Goal: Transaction & Acquisition: Book appointment/travel/reservation

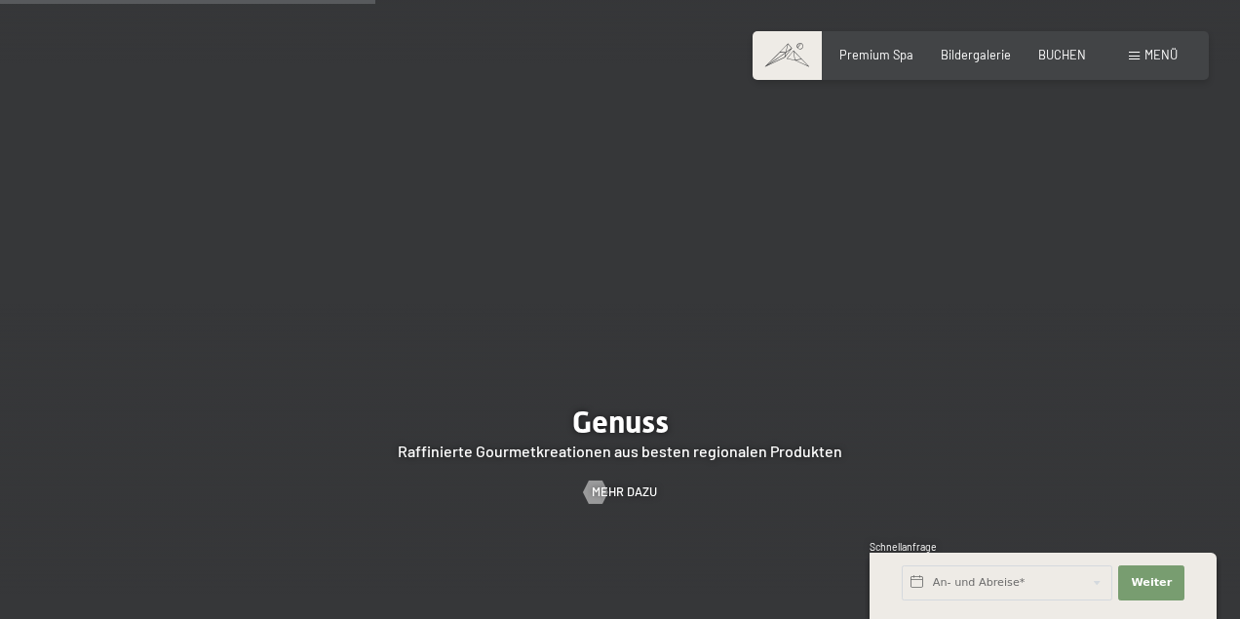
scroll to position [2510, 0]
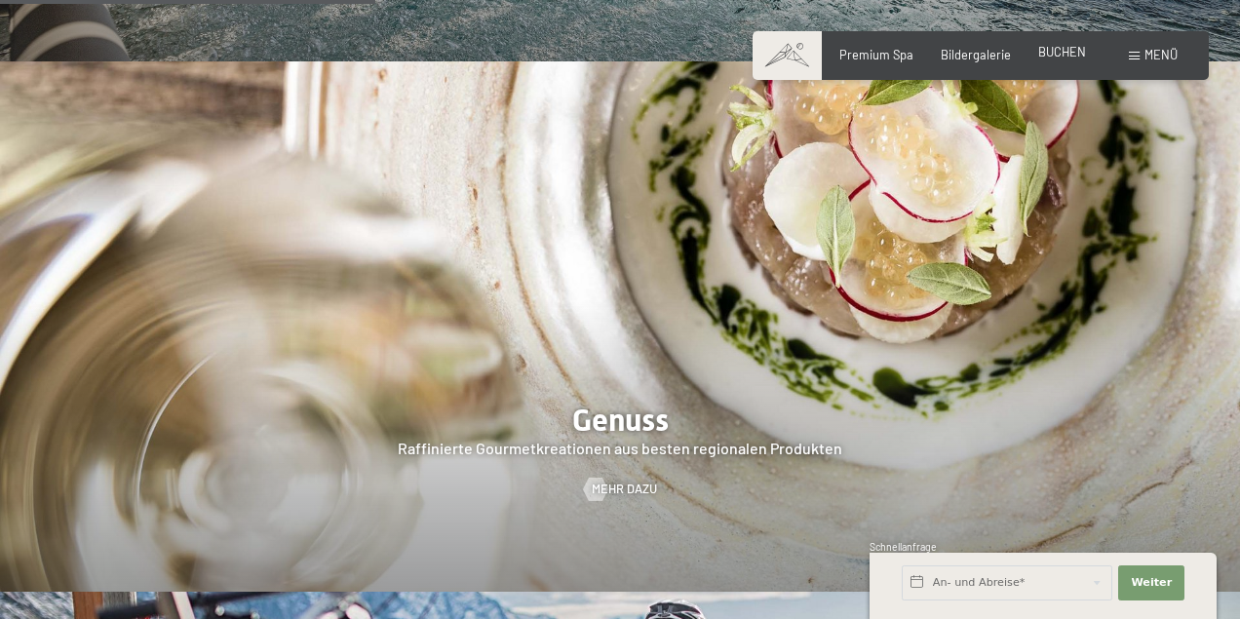
click at [1073, 57] on span "BUCHEN" at bounding box center [1062, 52] width 48 height 16
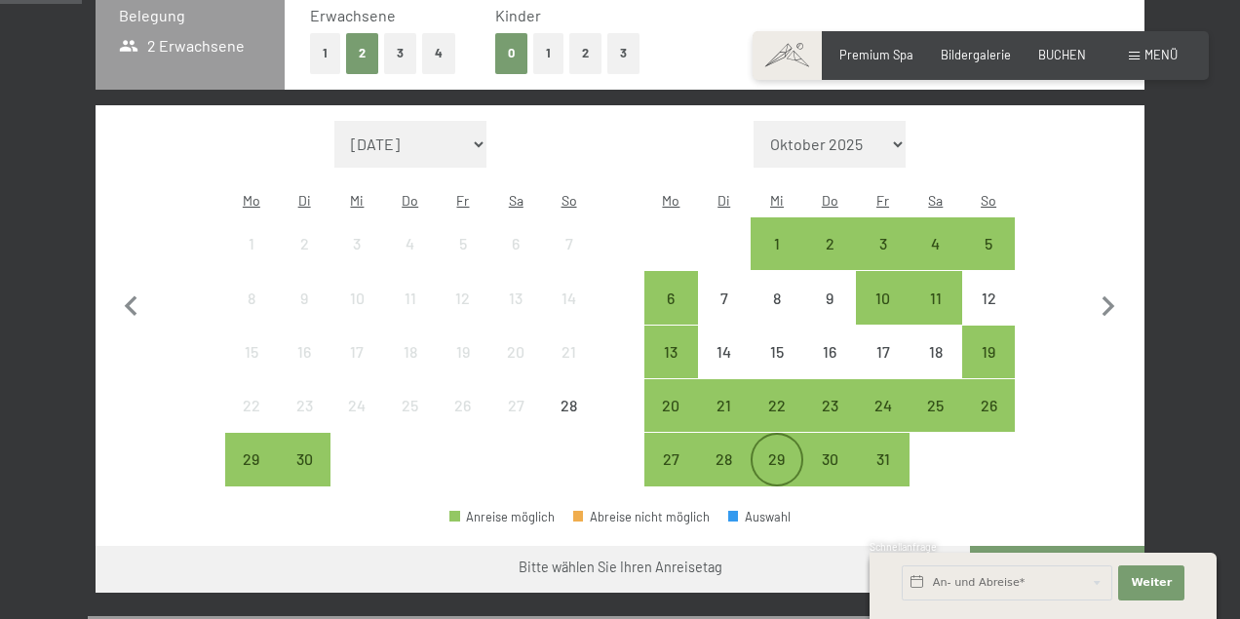
scroll to position [450, 0]
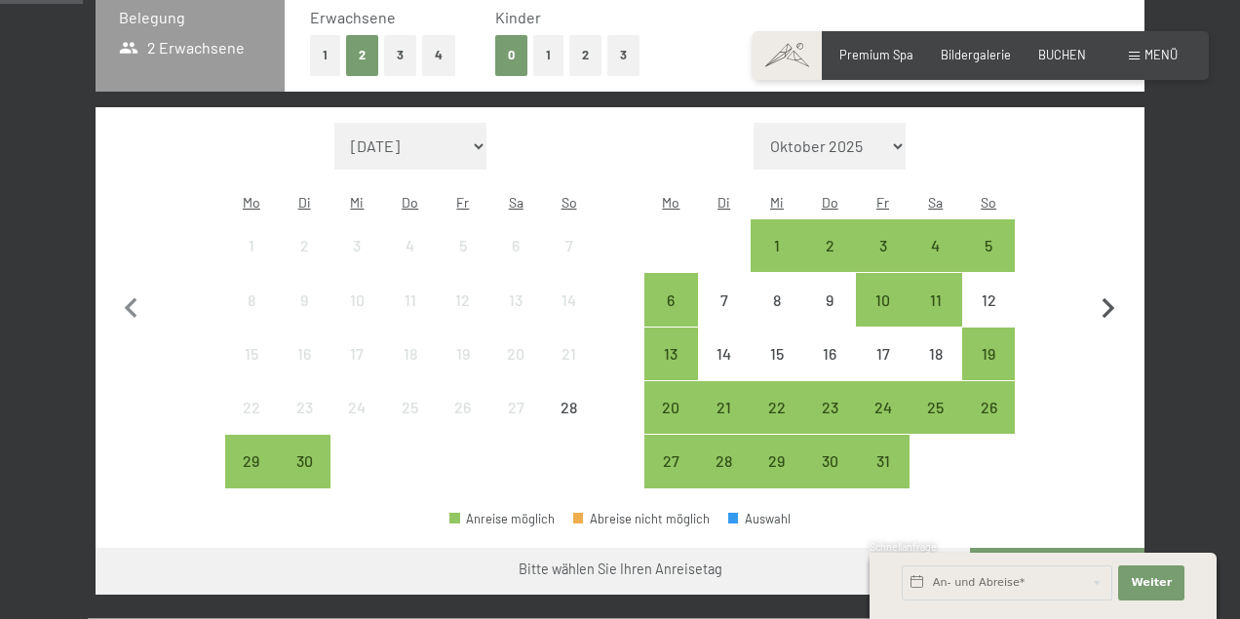
click at [1110, 298] on icon "button" at bounding box center [1109, 308] width 13 height 20
select select "[DATE]"
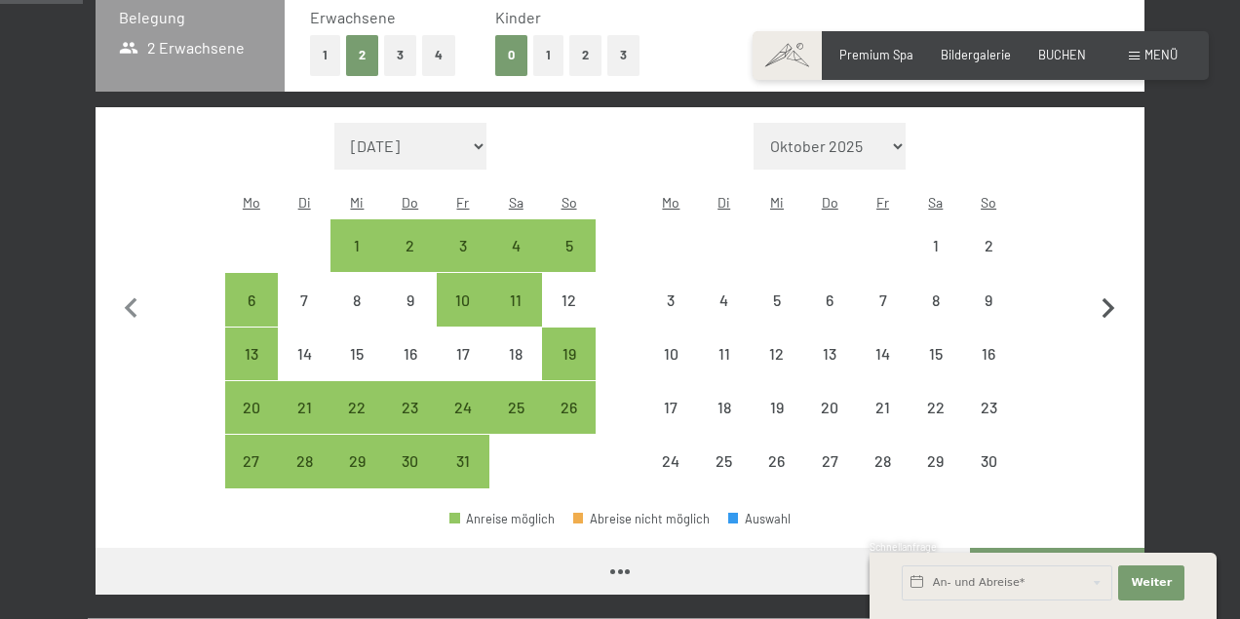
click at [1110, 298] on icon "button" at bounding box center [1109, 308] width 13 height 20
select select "[DATE]"
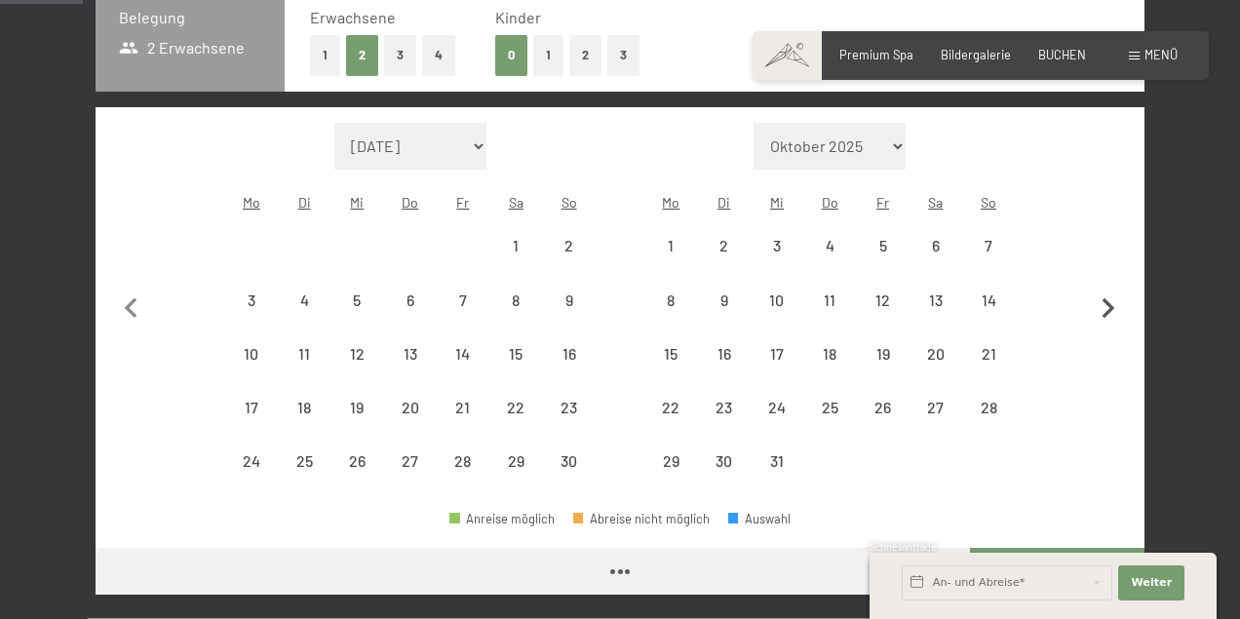
select select "[DATE]"
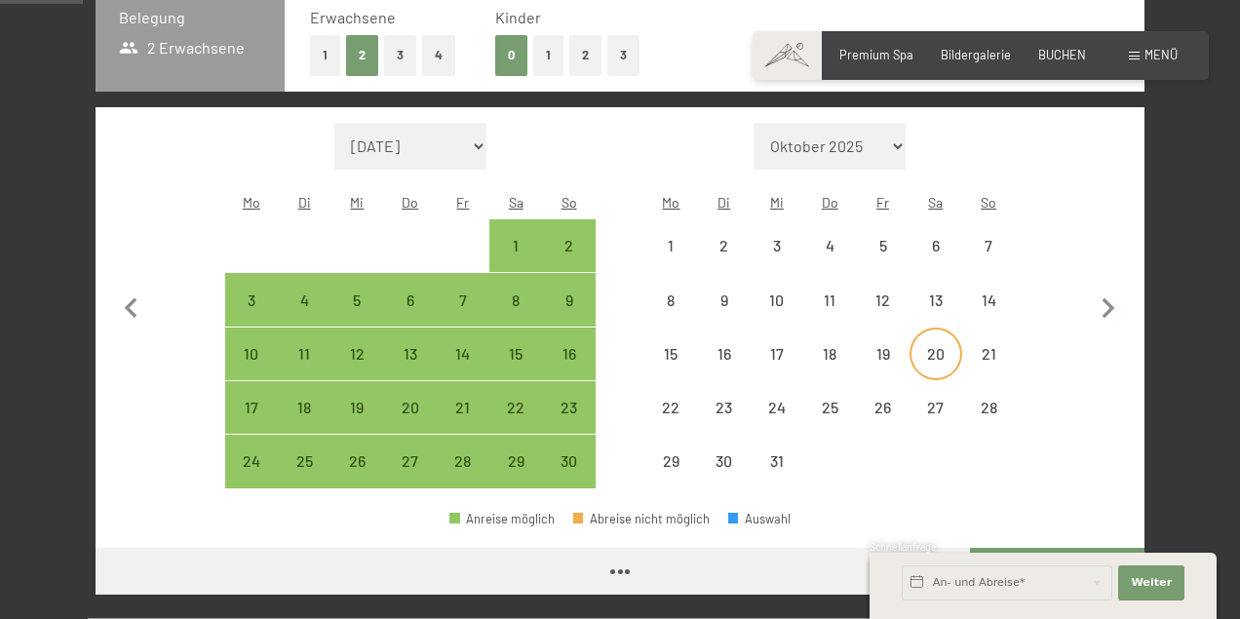
select select "[DATE]"
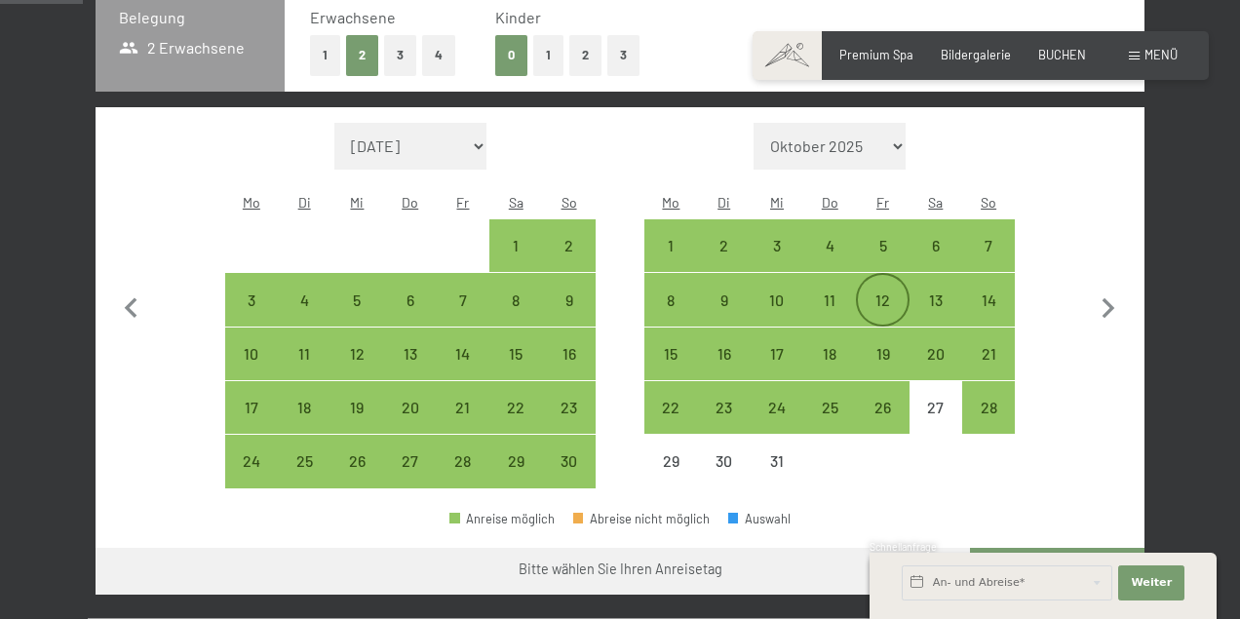
click at [884, 293] on div "12" at bounding box center [882, 317] width 49 height 49
select select "[DATE]"
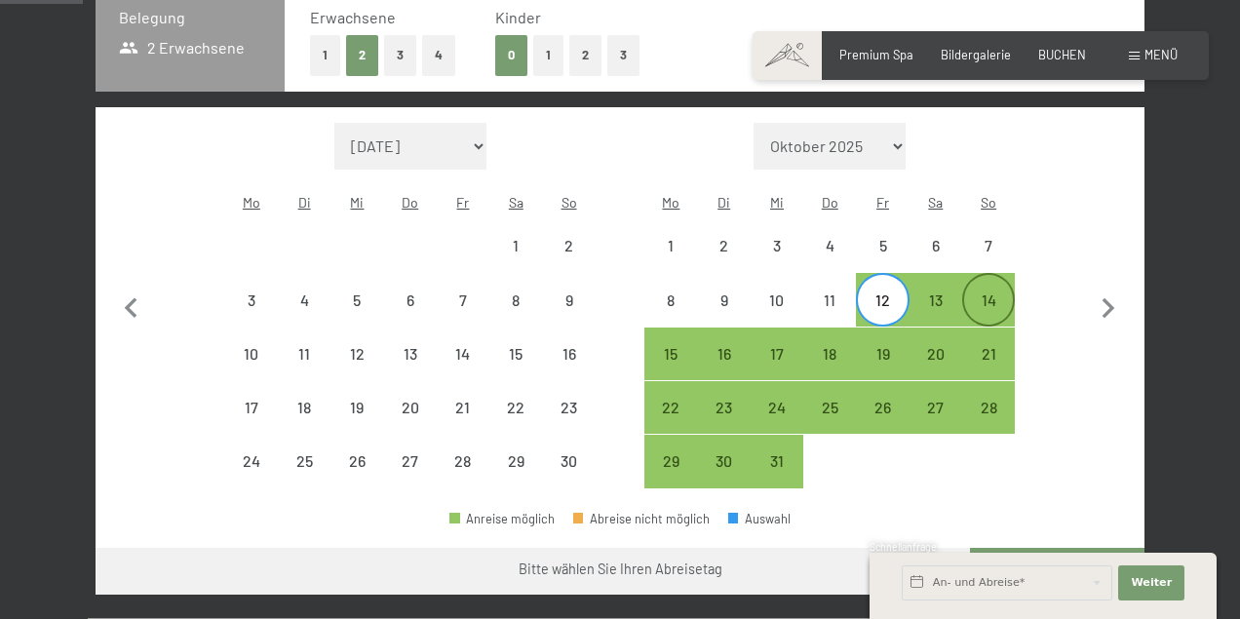
click at [989, 293] on div "14" at bounding box center [988, 317] width 49 height 49
select select "[DATE]"
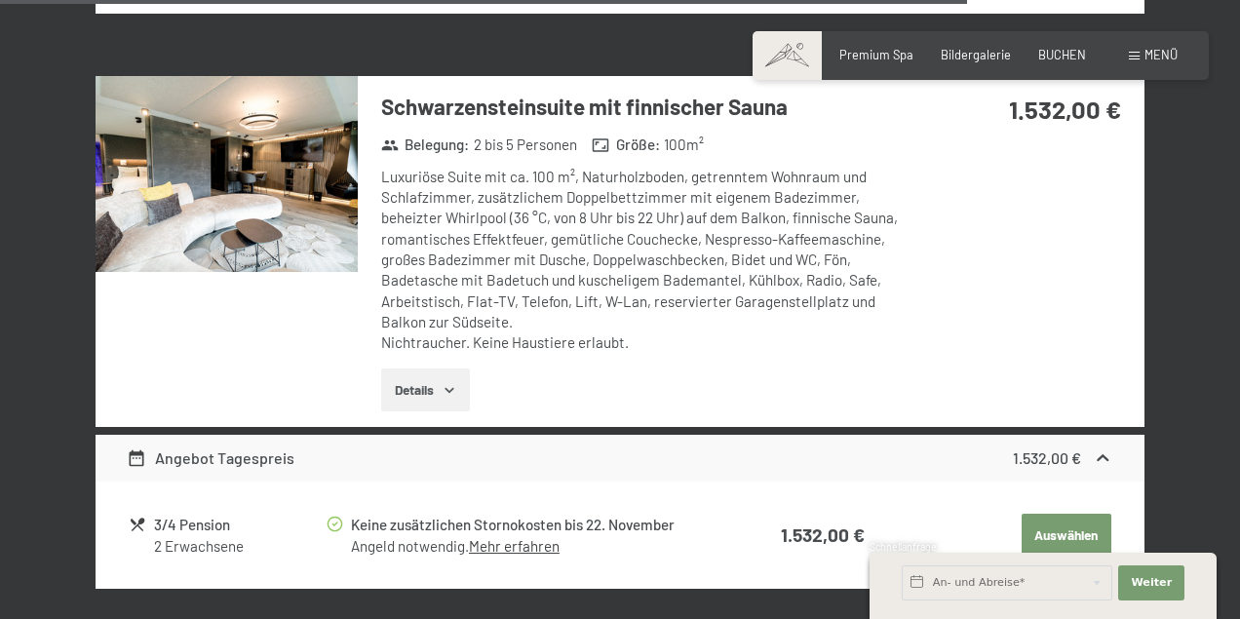
scroll to position [4980, 0]
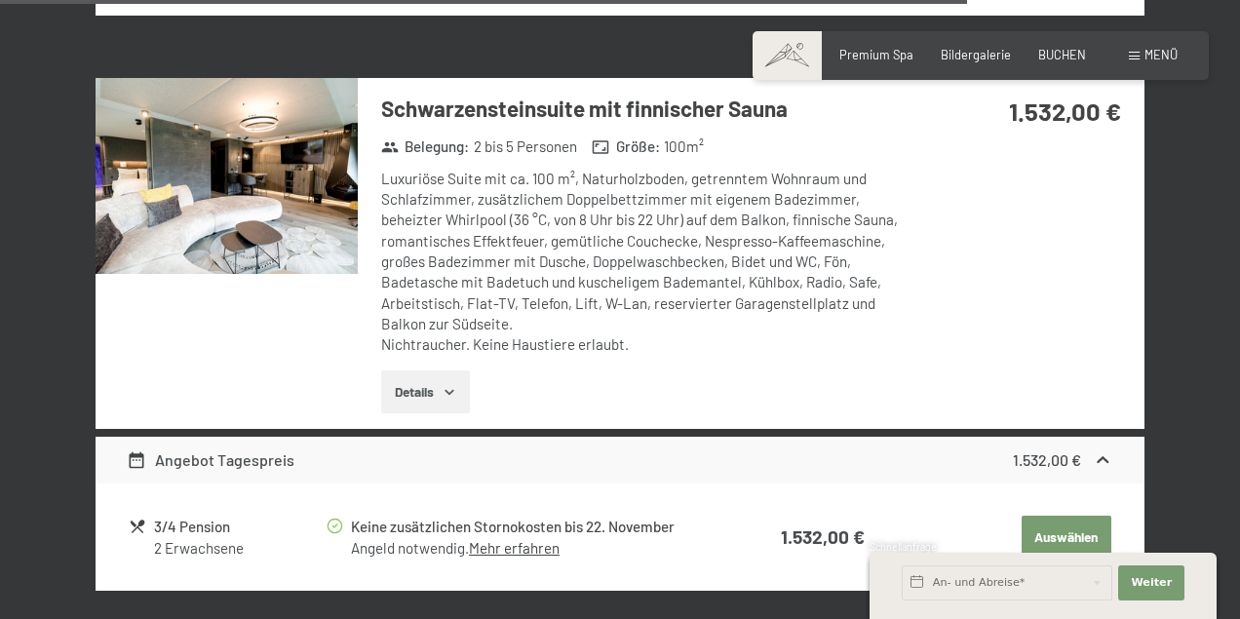
click at [432, 371] on button "Details" at bounding box center [425, 392] width 89 height 43
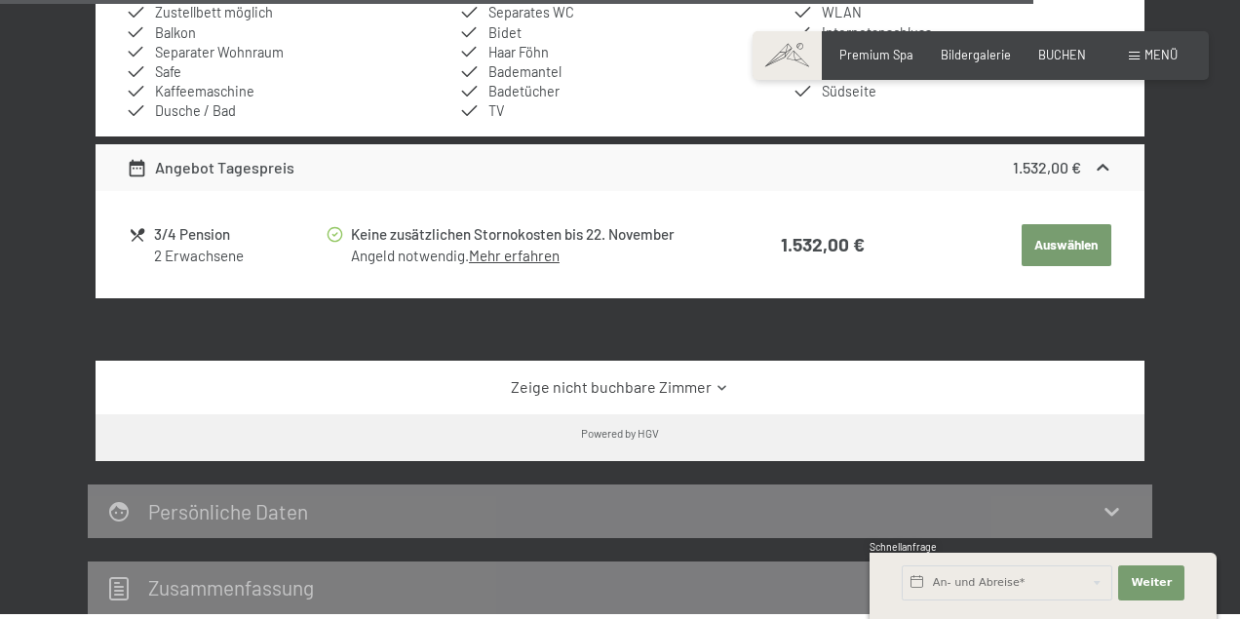
scroll to position [5524, 0]
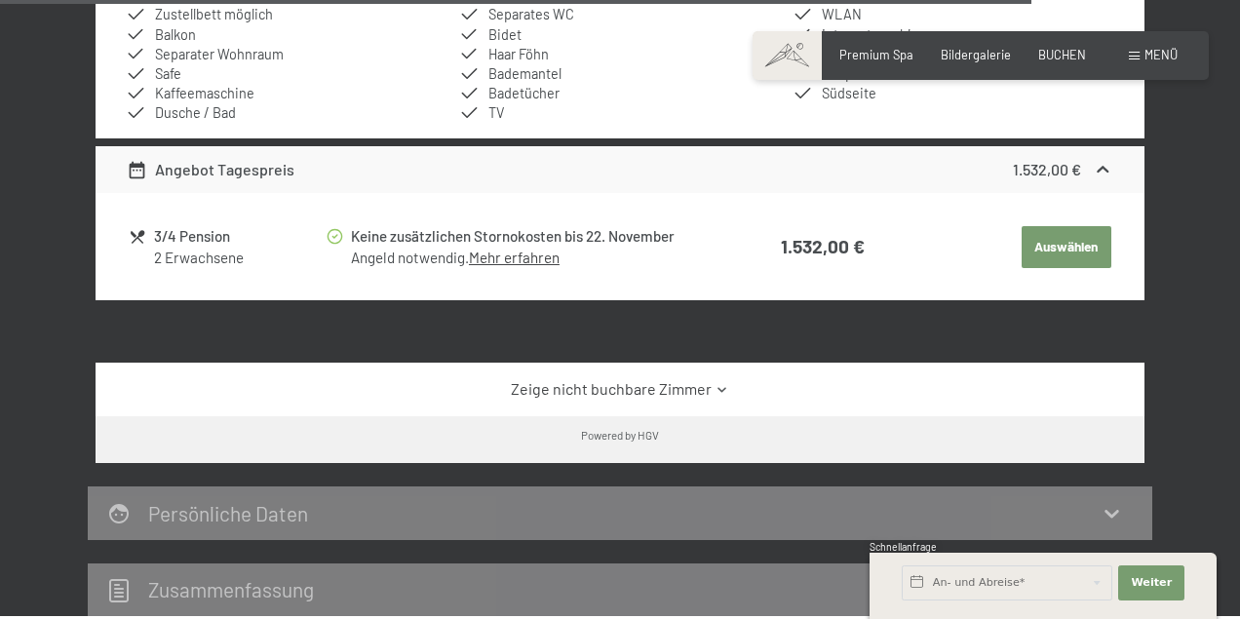
click at [1074, 226] on button "Auswählen" at bounding box center [1067, 247] width 90 height 43
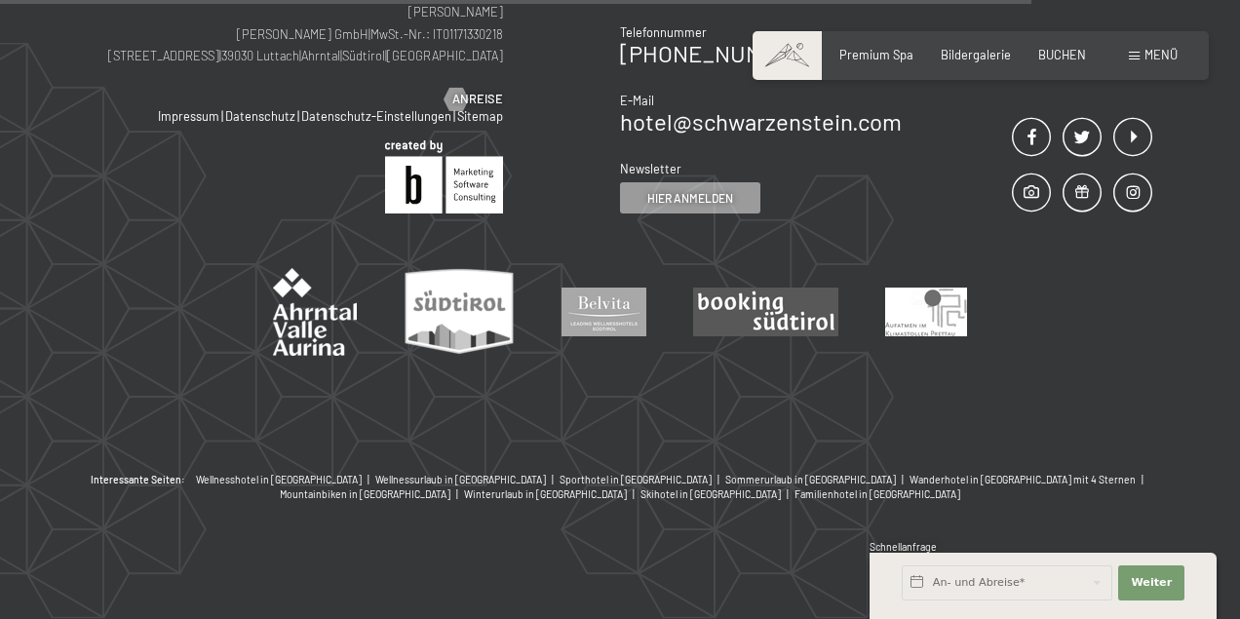
scroll to position [371, 0]
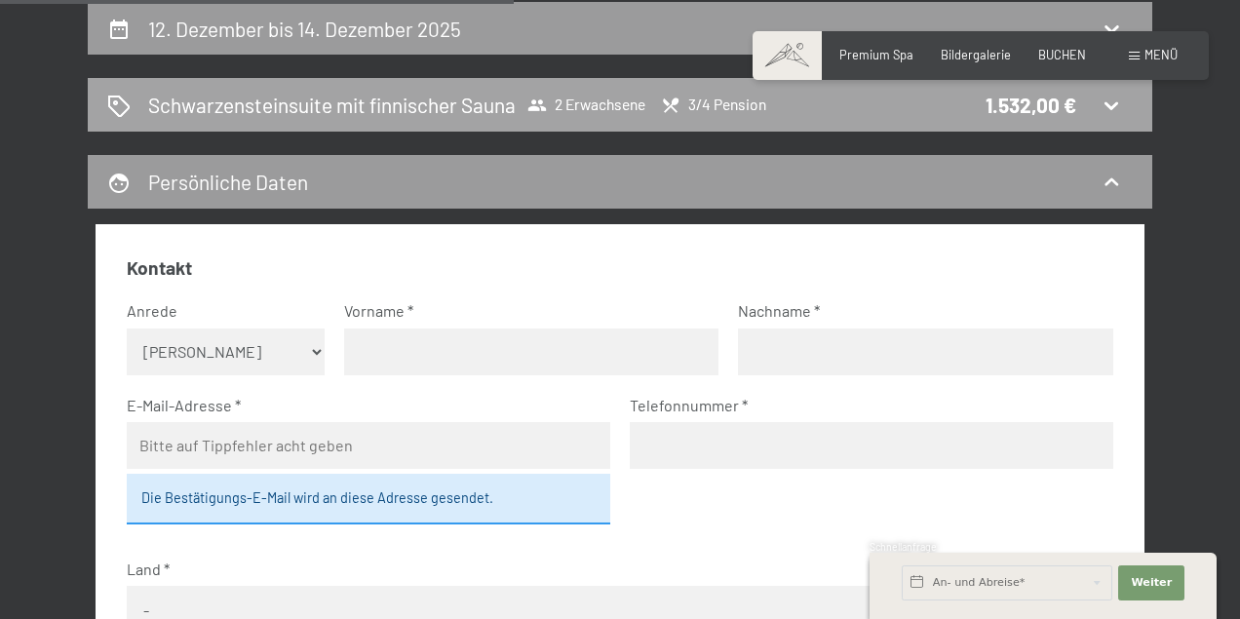
click at [1113, 100] on icon at bounding box center [1111, 105] width 23 height 23
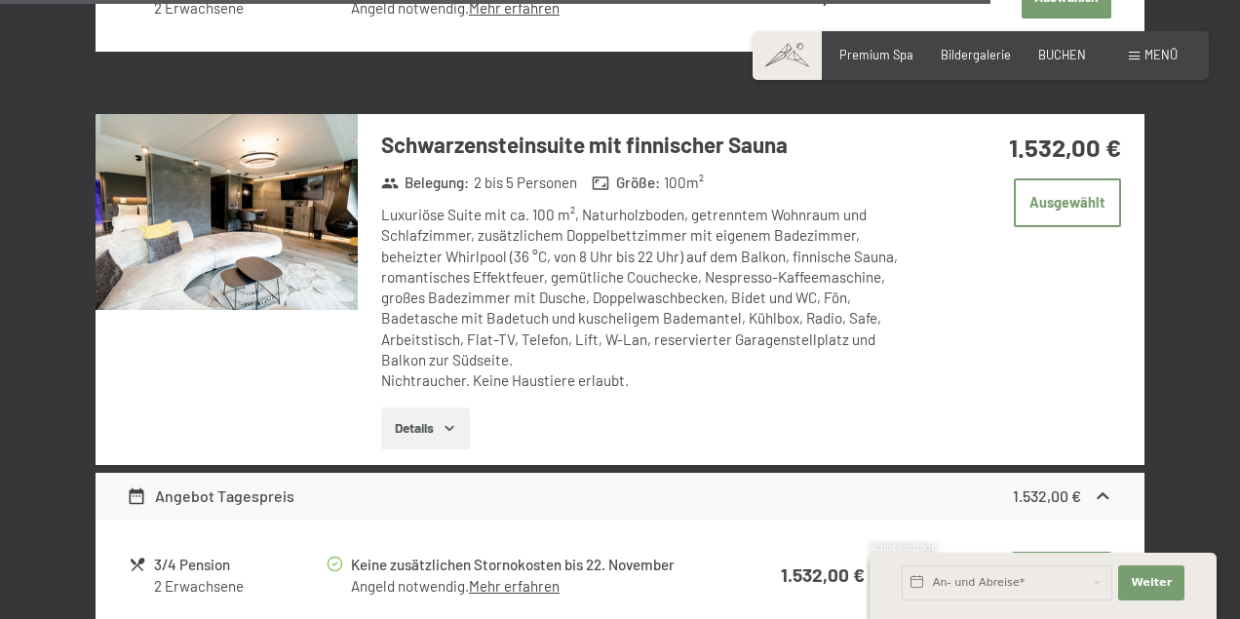
scroll to position [4161, 0]
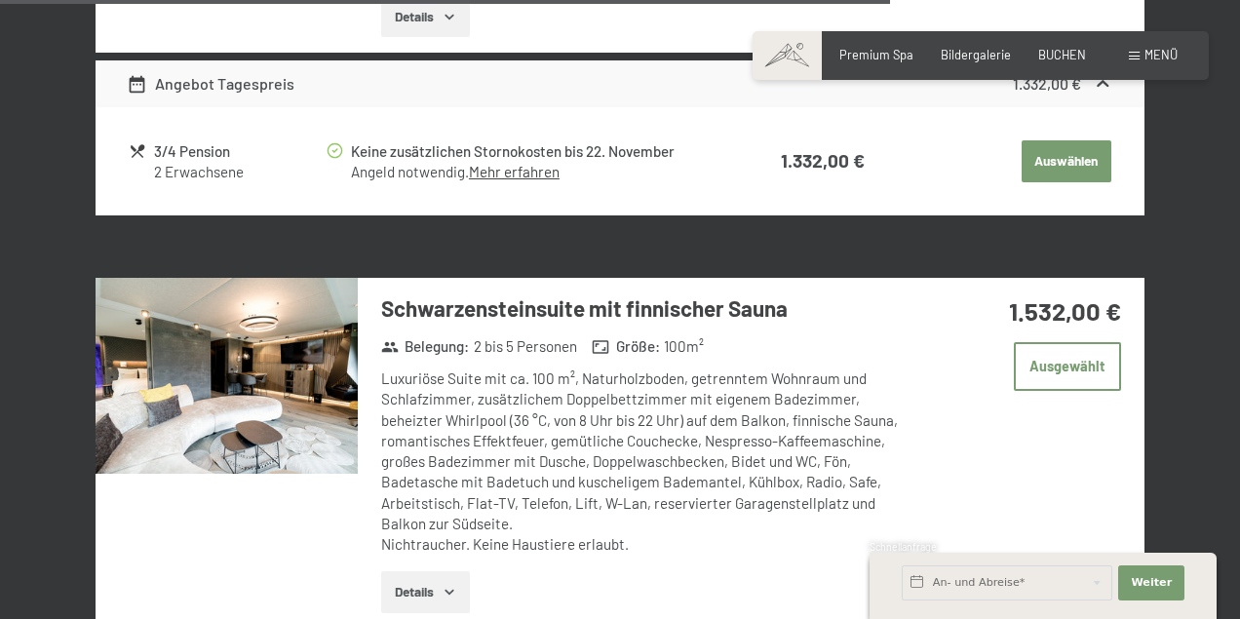
click at [432, 587] on button "Details" at bounding box center [425, 592] width 89 height 43
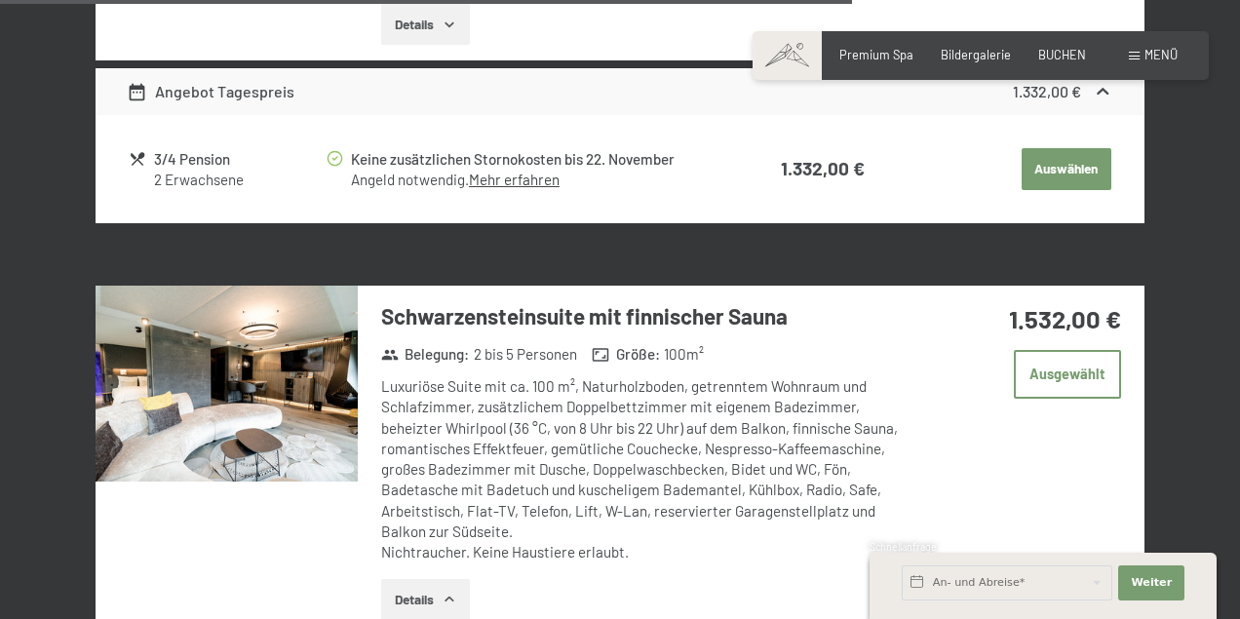
scroll to position [4138, 0]
